Goal: Task Accomplishment & Management: Manage account settings

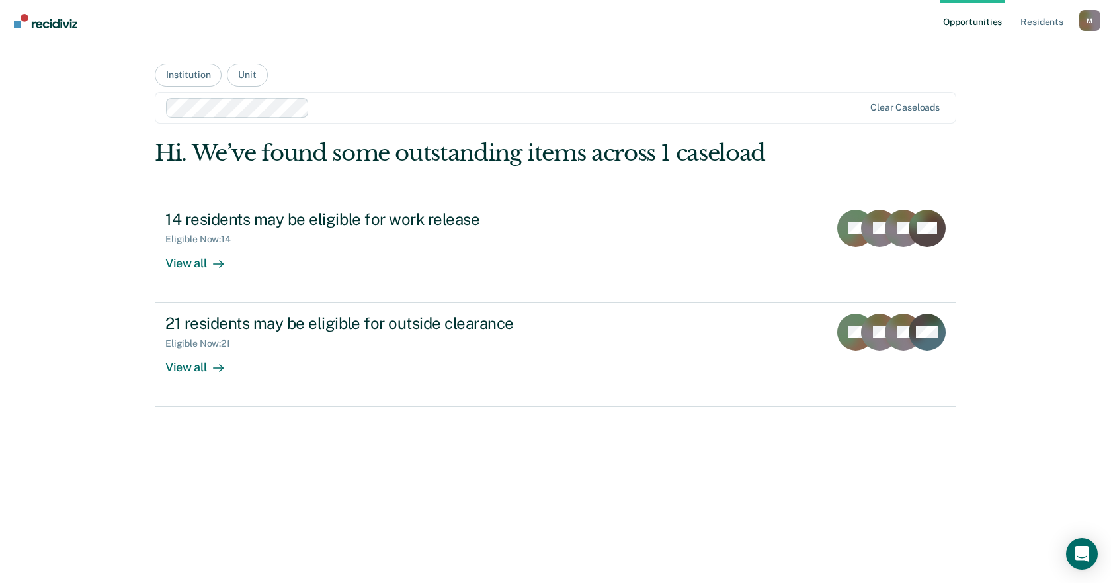
click at [983, 22] on link "Opportunities" at bounding box center [972, 21] width 64 height 42
click at [1041, 19] on link "Resident s" at bounding box center [1042, 21] width 48 height 42
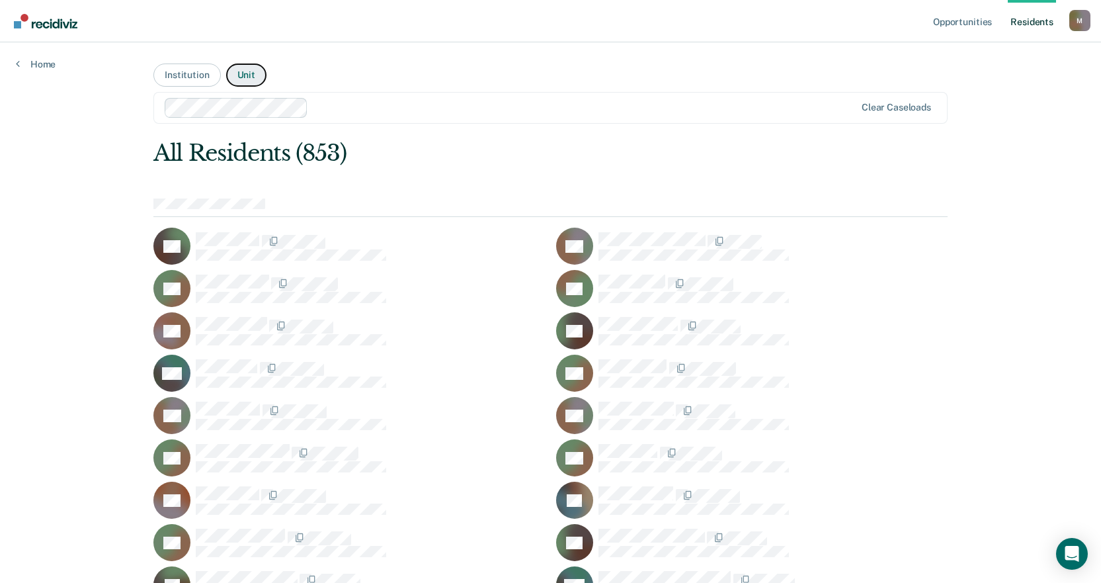
click at [247, 74] on button "Unit" at bounding box center [246, 74] width 40 height 23
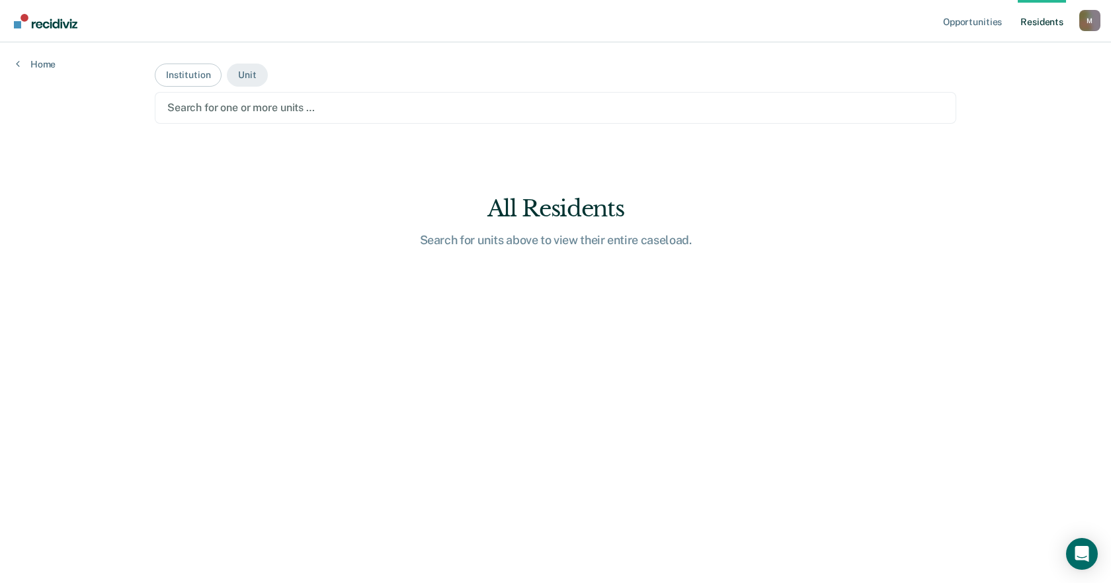
click at [1096, 21] on div "M" at bounding box center [1089, 20] width 21 height 21
click at [1007, 48] on link "Profile" at bounding box center [1036, 53] width 106 height 11
